Goal: Task Accomplishment & Management: Manage account settings

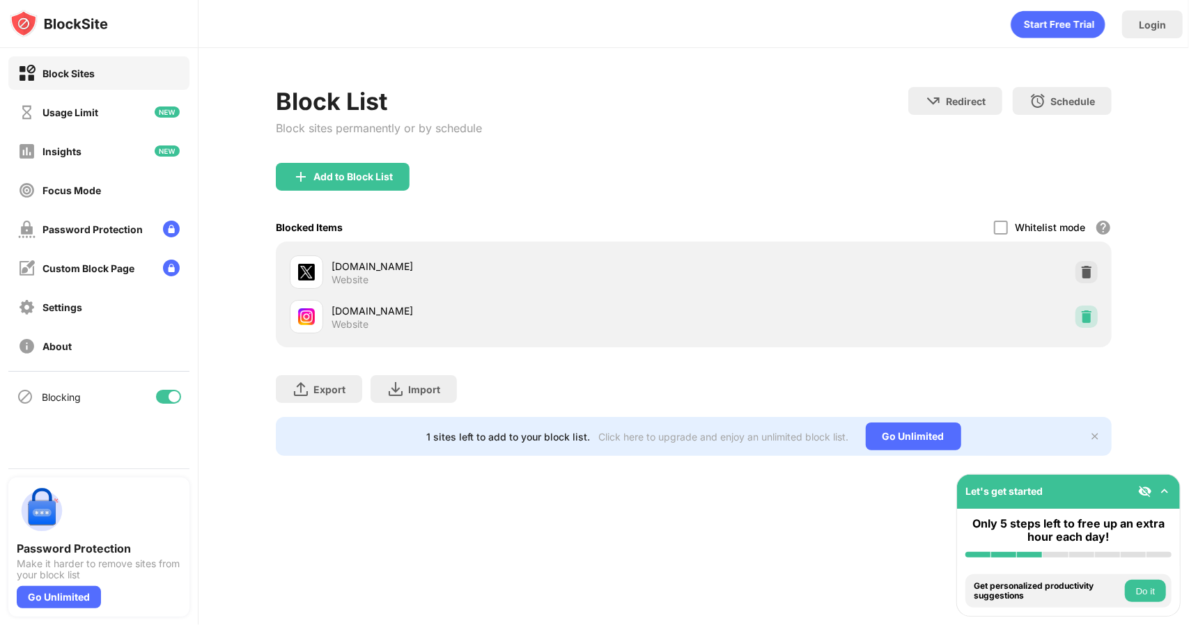
click at [1079, 315] on img at bounding box center [1086, 317] width 14 height 14
